Goal: Task Accomplishment & Management: Manage account settings

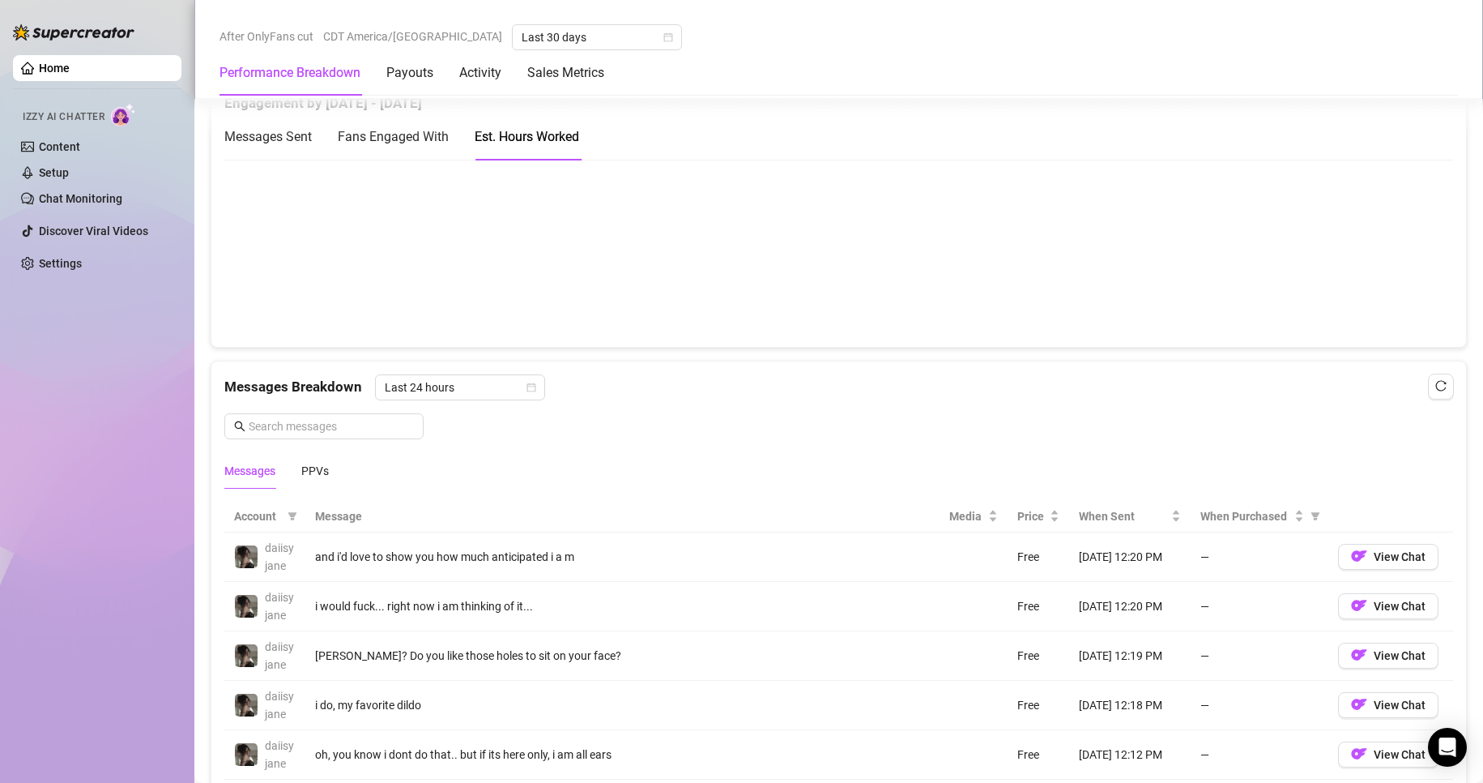
scroll to position [810, 0]
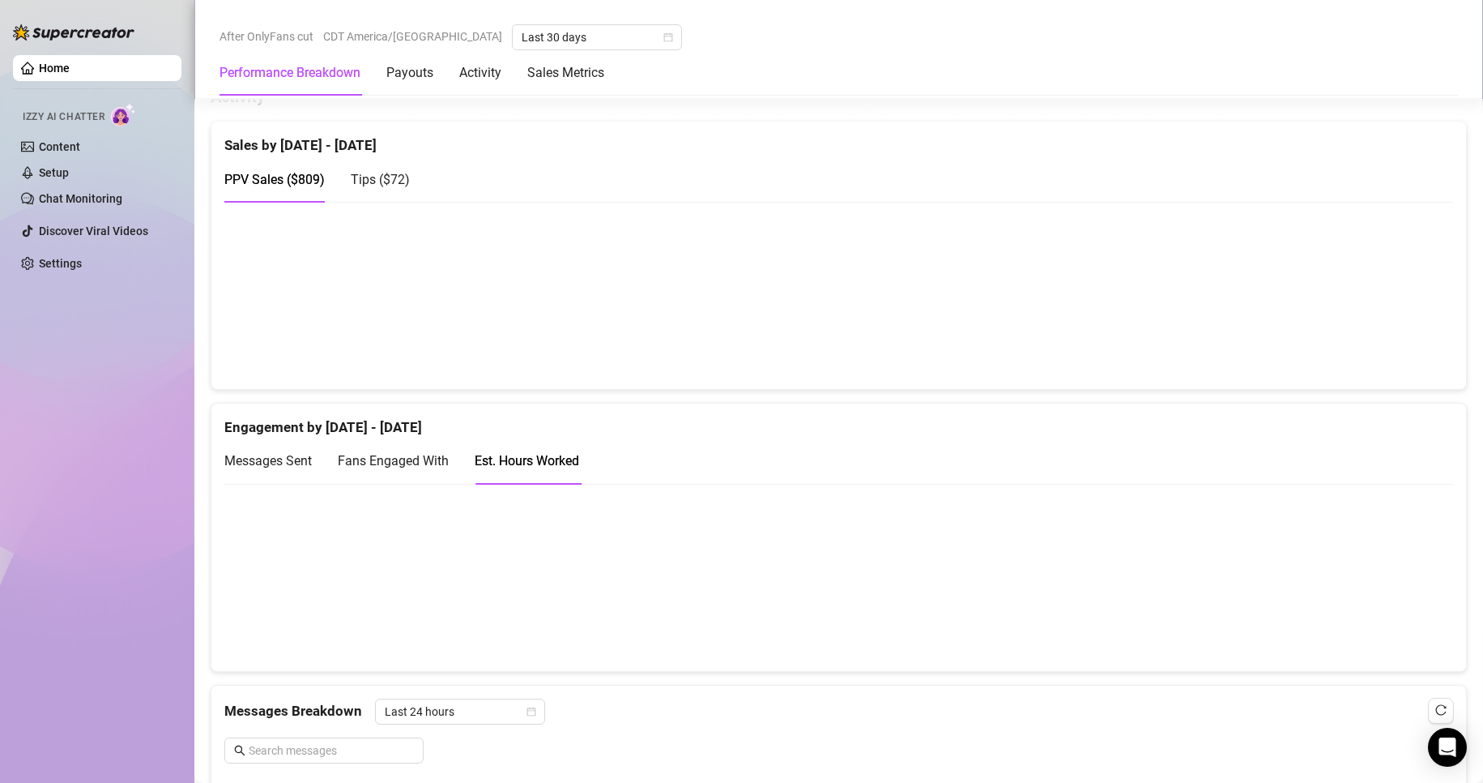
drag, startPoint x: 66, startPoint y: 46, endPoint x: 60, endPoint y: 59, distance: 14.1
click at [62, 53] on div "Home Izzy AI Chatter Content Setup Chat Monitoring Discover Viral Videos Settin…" at bounding box center [97, 384] width 169 height 768
click at [60, 62] on link "Home" at bounding box center [54, 68] width 31 height 13
click at [54, 66] on link "Home" at bounding box center [54, 68] width 31 height 13
click at [394, 72] on div "Payouts" at bounding box center [409, 72] width 47 height 19
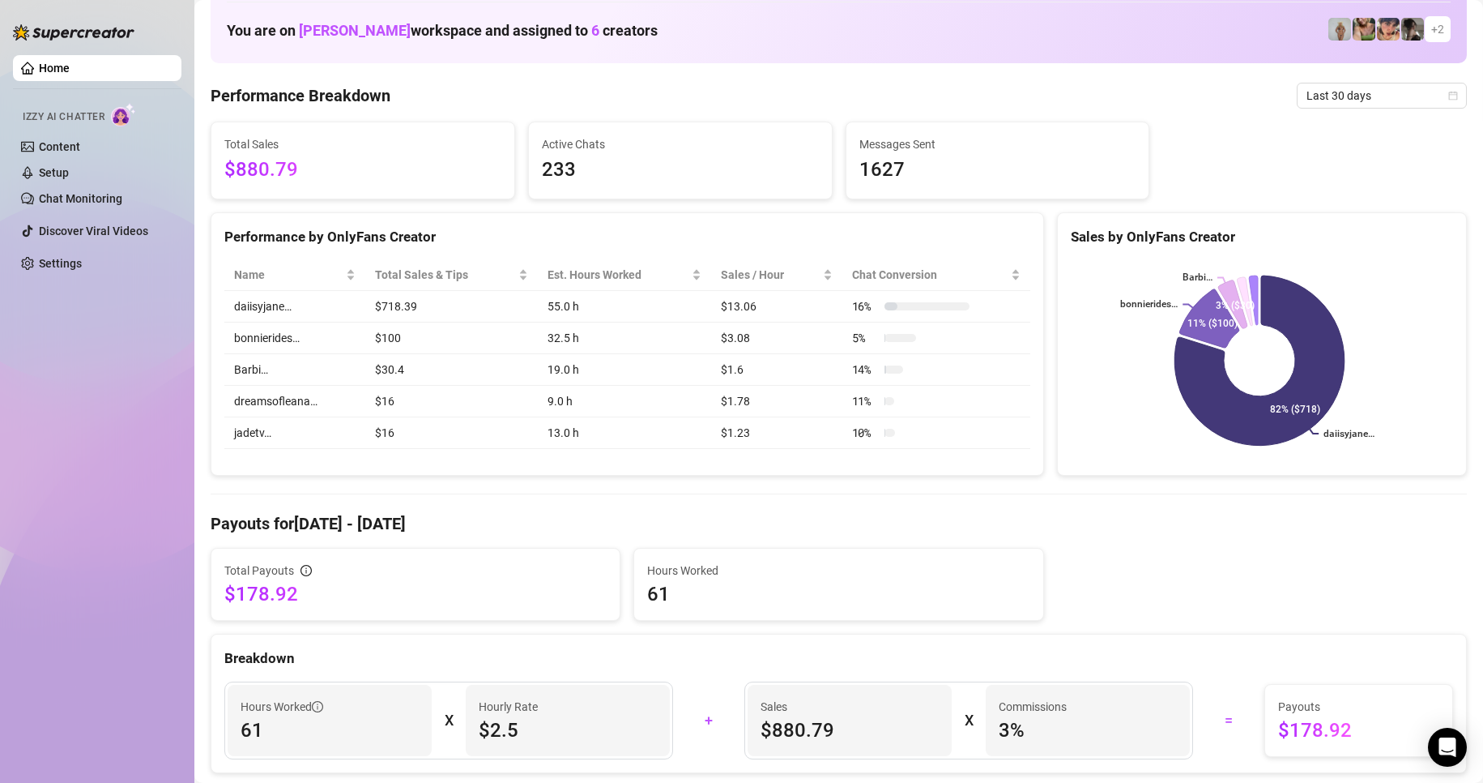
scroll to position [410, 0]
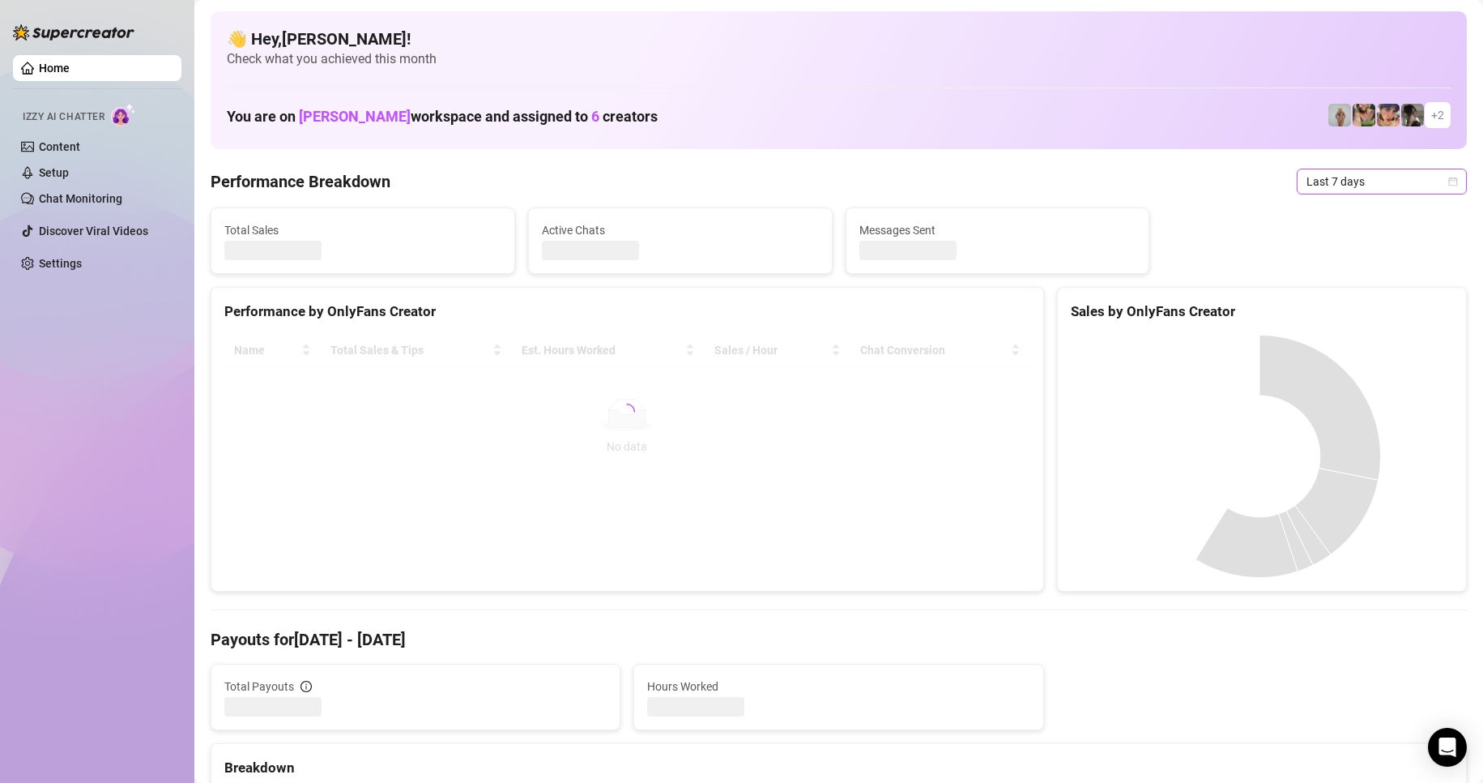
click at [1308, 189] on span "Last 7 days" at bounding box center [1382, 181] width 151 height 24
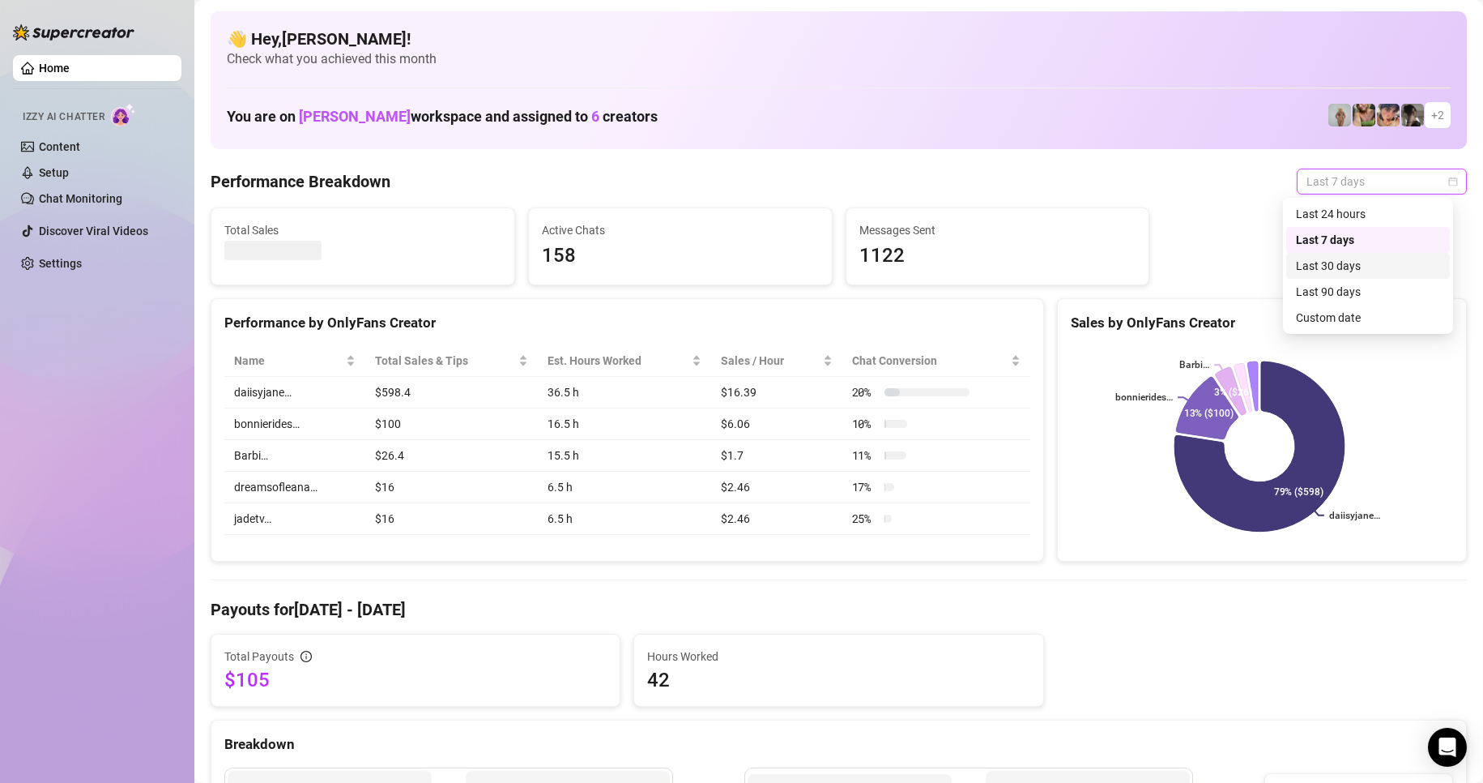
click at [1336, 269] on div "Last 30 days" at bounding box center [1368, 266] width 144 height 18
